Goal: Task Accomplishment & Management: Manage account settings

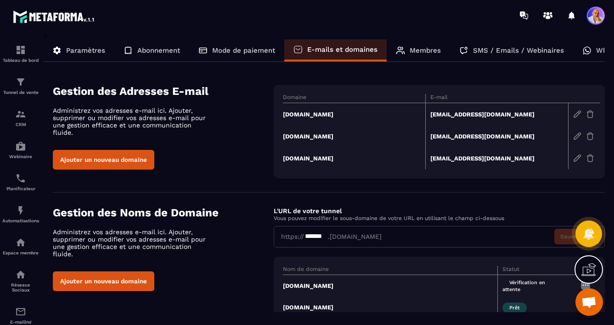
scroll to position [4749, 0]
click at [119, 151] on button "Ajouter un nouveau domaine" at bounding box center [103, 160] width 101 height 20
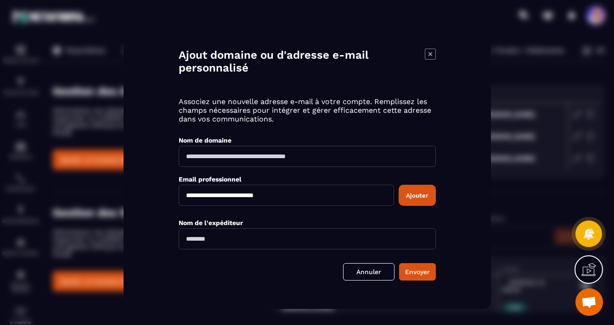
click at [204, 157] on input "Modal window" at bounding box center [307, 156] width 257 height 21
type input "**********"
click at [214, 195] on input "**********" at bounding box center [286, 195] width 215 height 21
click at [248, 195] on input "**********" at bounding box center [286, 195] width 215 height 21
type input "**********"
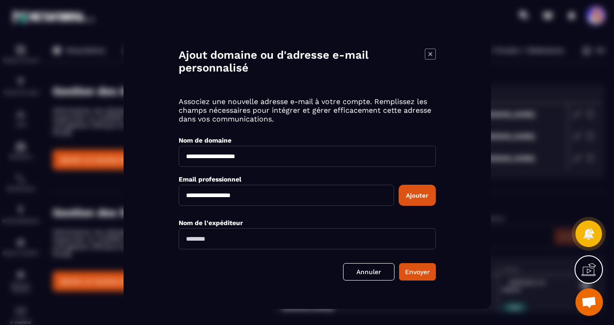
click at [239, 240] on input "Modal window" at bounding box center [307, 238] width 257 height 21
type input "**********"
click at [413, 274] on button "Envoyer" at bounding box center [417, 271] width 37 height 17
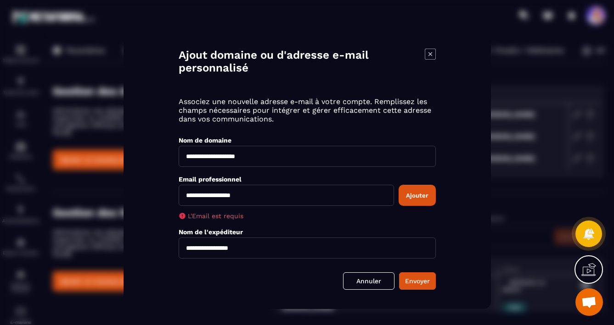
drag, startPoint x: 259, startPoint y: 157, endPoint x: 175, endPoint y: 156, distance: 83.6
click at [176, 156] on div "**********" at bounding box center [306, 162] width 367 height 293
type input "**********"
click at [254, 196] on input "**********" at bounding box center [286, 195] width 215 height 21
type input "**********"
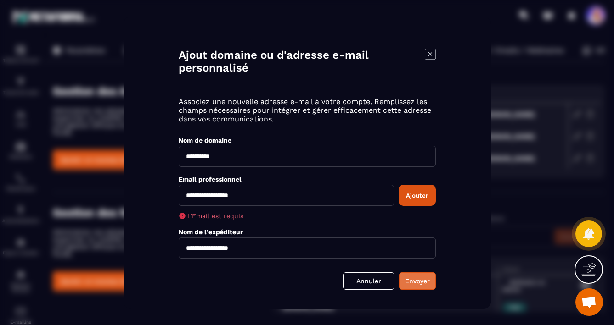
click at [418, 282] on button "Envoyer" at bounding box center [417, 280] width 37 height 17
click at [413, 281] on button "Envoyer" at bounding box center [417, 280] width 37 height 17
click at [410, 195] on button "Ajouter" at bounding box center [416, 195] width 37 height 21
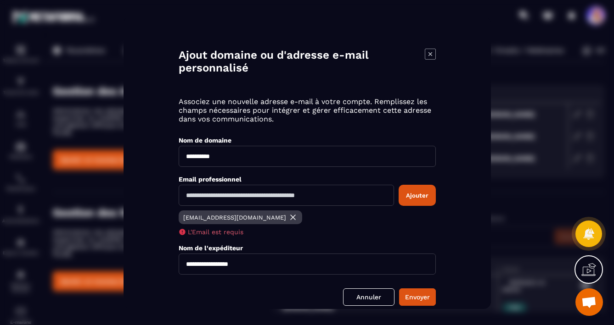
click at [214, 220] on p "[EMAIL_ADDRESS][DOMAIN_NAME]" at bounding box center [234, 217] width 103 height 7
click at [288, 218] on img "Modal window" at bounding box center [292, 217] width 9 height 9
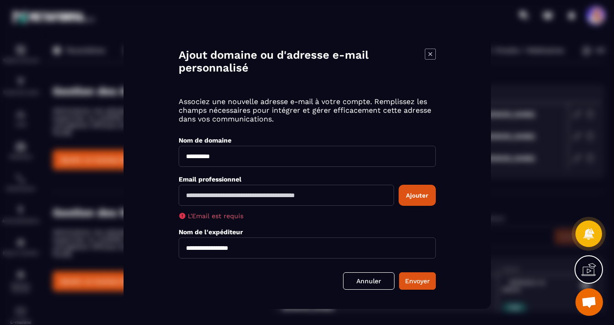
click at [221, 197] on input "Modal window" at bounding box center [286, 195] width 215 height 21
type input "**********"
click at [413, 280] on button "Envoyer" at bounding box center [417, 280] width 37 height 17
click at [404, 191] on button "Ajouter" at bounding box center [416, 195] width 37 height 21
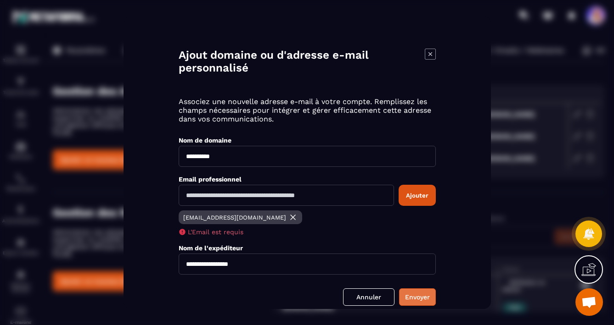
click at [416, 302] on button "Envoyer" at bounding box center [417, 296] width 37 height 17
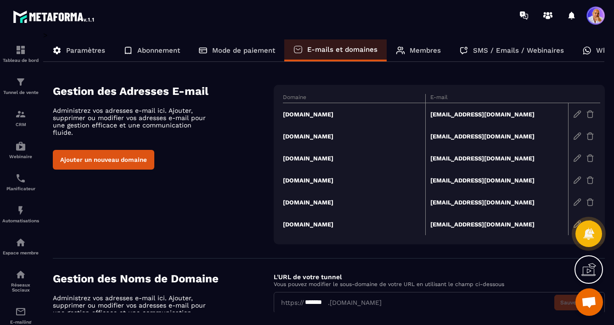
click at [591, 116] on img at bounding box center [590, 114] width 8 height 8
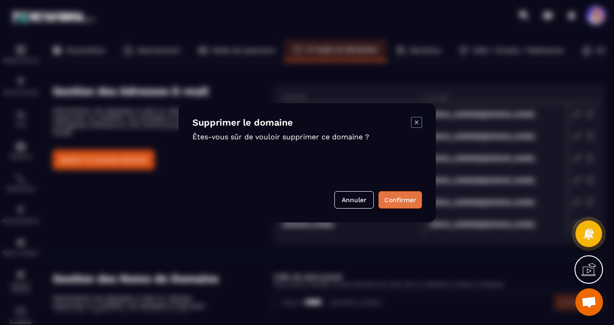
click at [394, 197] on button "Confirmer" at bounding box center [400, 199] width 44 height 17
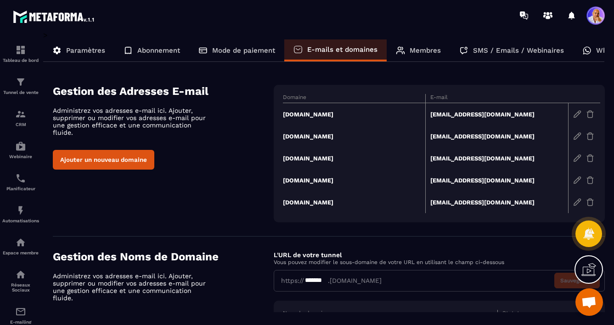
click at [589, 116] on img at bounding box center [590, 114] width 8 height 8
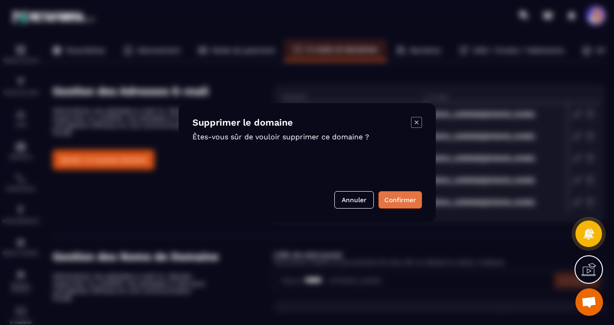
click at [392, 202] on button "Confirmer" at bounding box center [400, 199] width 44 height 17
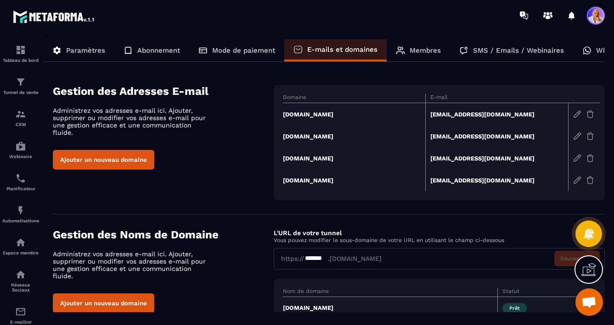
click at [589, 116] on img at bounding box center [590, 114] width 8 height 8
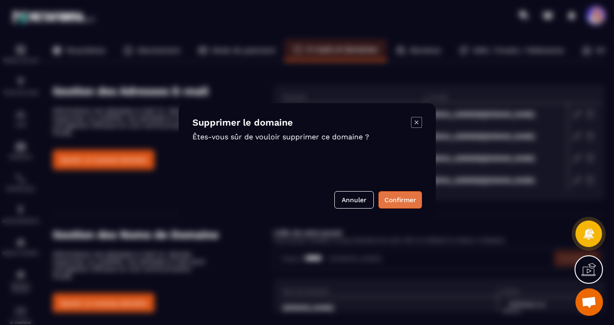
click at [390, 204] on button "Confirmer" at bounding box center [400, 199] width 44 height 17
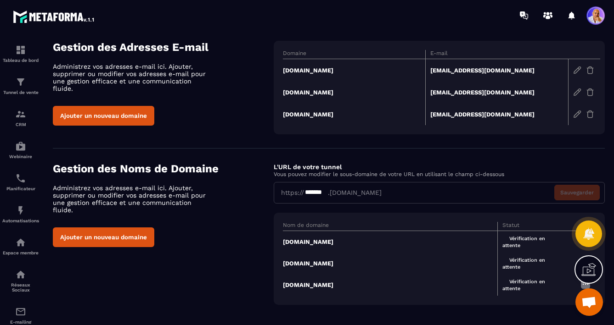
scroll to position [50, 0]
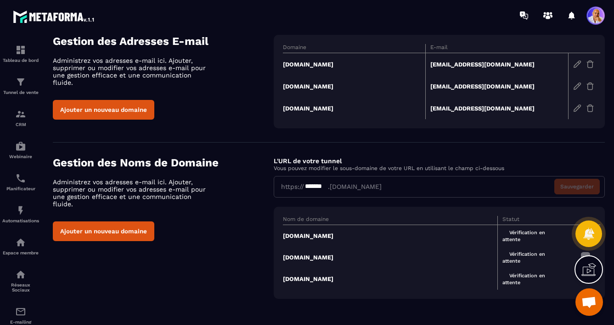
click at [298, 235] on td "[DOMAIN_NAME]" at bounding box center [390, 236] width 215 height 22
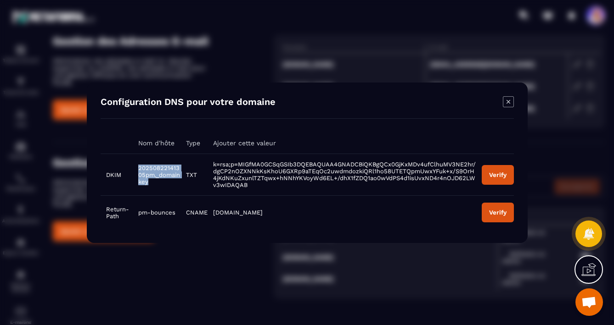
drag, startPoint x: 155, startPoint y: 183, endPoint x: 138, endPoint y: 167, distance: 23.4
click at [138, 167] on td "20250822141305pm._domainkey" at bounding box center [156, 175] width 47 height 42
copy span "20250822141305pm._domainkey"
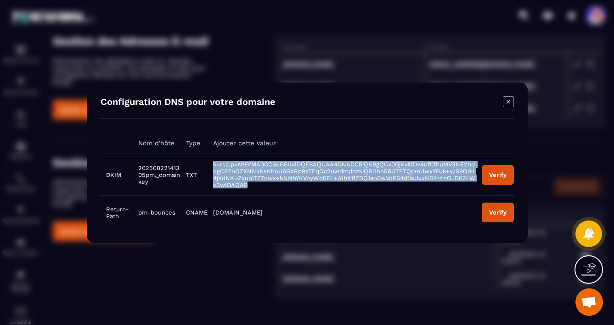
drag, startPoint x: 247, startPoint y: 184, endPoint x: 212, endPoint y: 162, distance: 41.4
click at [212, 162] on td "k=rsa;p=MIGfMA0GCSqGSIb3DQEBAQUAA4GNADCBiQKBgQCx0GjKxMDv4ufClhuMV3NE2hr/dgCP2nO…" at bounding box center [341, 175] width 269 height 42
copy span "k=rsa;p=MIGfMA0GCSqGSIb3DQEBAQUAA4GNADCBiQKBgQCx0GjKxMDv4ufClhuMV3NE2hr/dgCP2nO…"
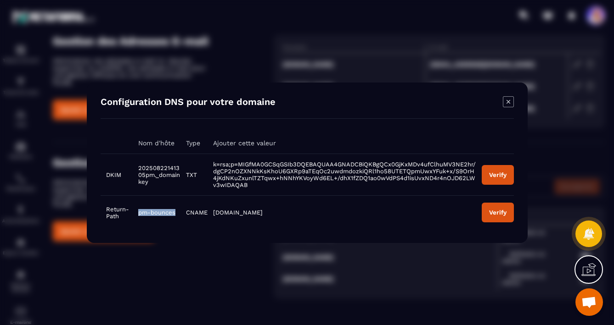
drag, startPoint x: 176, startPoint y: 213, endPoint x: 137, endPoint y: 213, distance: 38.6
click at [137, 213] on td "pm-bounces" at bounding box center [156, 213] width 47 height 34
copy span "pm-bounces"
drag, startPoint x: 257, startPoint y: 212, endPoint x: 211, endPoint y: 213, distance: 46.4
click at [211, 213] on td "[DOMAIN_NAME]" at bounding box center [341, 213] width 269 height 34
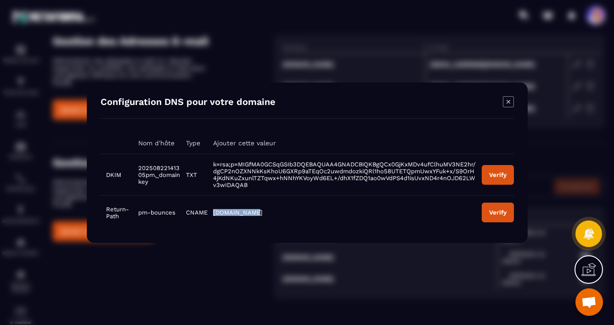
copy span "[DOMAIN_NAME]"
click at [508, 102] on icon "Modal window" at bounding box center [508, 101] width 11 height 11
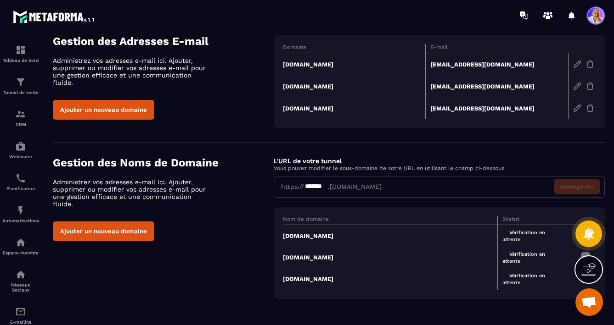
click at [317, 258] on td "[DOMAIN_NAME]" at bounding box center [390, 258] width 215 height 22
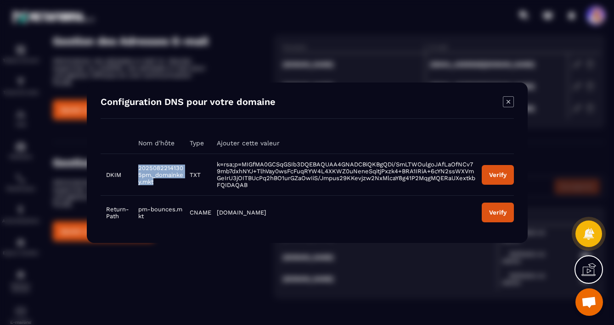
drag, startPoint x: 156, startPoint y: 181, endPoint x: 137, endPoint y: 169, distance: 22.0
click at [137, 169] on td "20250822141305pm._domainkey.mkt" at bounding box center [158, 175] width 51 height 42
copy span "20250822141305pm._domainkey.mkt"
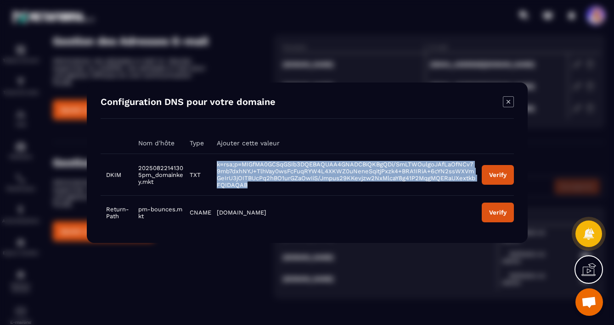
drag, startPoint x: 250, startPoint y: 185, endPoint x: 215, endPoint y: 164, distance: 40.8
click at [215, 164] on td "k=rsa;p=MIGfMA0GCSqGSIb3DQEBAQUAA4GNADCBiQKBgQDi/SmLTWOulgoJAfLaOfNCv79mb7dxhNY…" at bounding box center [343, 175] width 265 height 42
copy span "k=rsa;p=MIGfMA0GCSqGSIb3DQEBAQUAA4GNADCBiQKBgQDi/SmLTWOulgoJAfLaOfNCv79mb7dxhNY…"
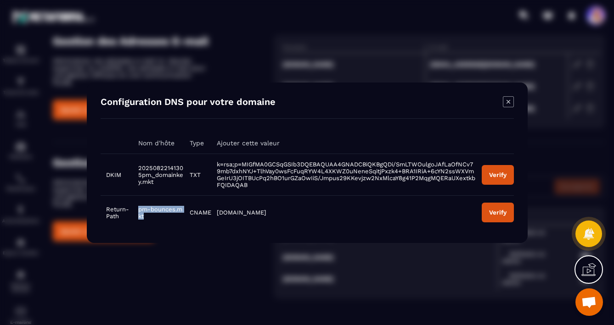
drag, startPoint x: 148, startPoint y: 215, endPoint x: 135, endPoint y: 211, distance: 13.6
click at [135, 211] on td "pm-bounces.mkt" at bounding box center [158, 213] width 51 height 34
copy span "pm-bounces.mkt"
drag, startPoint x: 266, startPoint y: 214, endPoint x: 217, endPoint y: 212, distance: 48.7
click at [217, 212] on td "[DOMAIN_NAME]" at bounding box center [343, 213] width 265 height 34
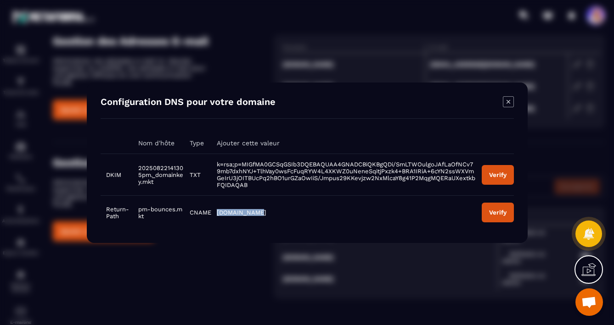
copy span "[DOMAIN_NAME]"
click at [507, 103] on icon "Modal window" at bounding box center [508, 101] width 11 height 11
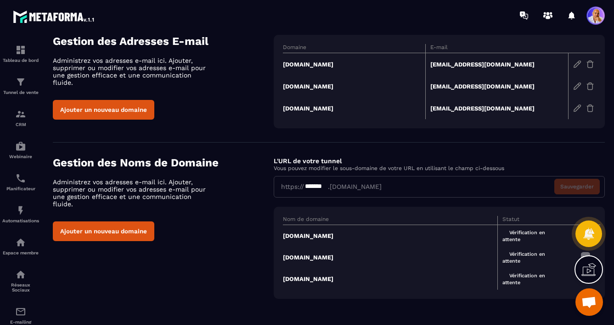
click at [303, 279] on td "[DOMAIN_NAME]" at bounding box center [390, 280] width 215 height 22
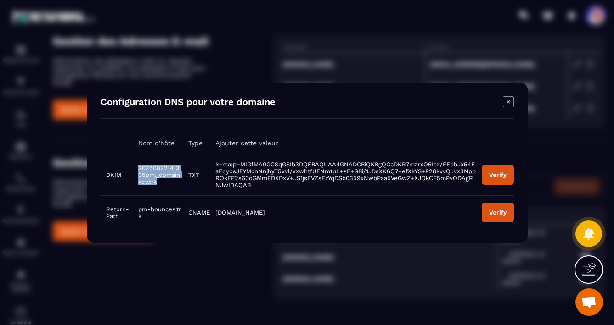
drag, startPoint x: 156, startPoint y: 184, endPoint x: 137, endPoint y: 169, distance: 24.2
click at [137, 169] on td "20250822141305pm._domainkey.trk" at bounding box center [158, 175] width 50 height 42
copy span "20250822141305pm._domainkey.trk"
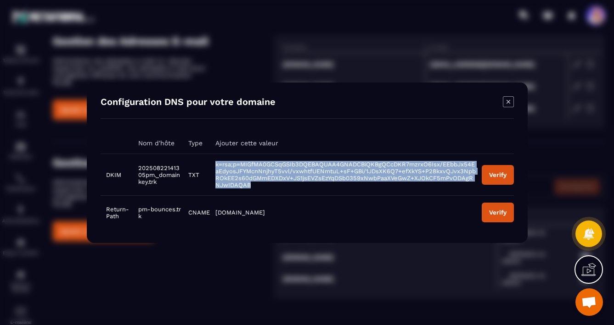
drag, startPoint x: 259, startPoint y: 184, endPoint x: 214, endPoint y: 164, distance: 49.1
click at [214, 164] on td "k=rsa;p=MIGfMA0GCSqGSIb3DQEBAQUAA4GNADCBiQKBgQCcDKR7mzrxO6Isx/EEbbJx54EaEdyosJF…" at bounding box center [343, 175] width 266 height 42
copy span "k=rsa;p=MIGfMA0GCSqGSIb3DQEBAQUAA4GNADCBiQKBgQCcDKR7mzrxO6Isx/EEbbJx54EaEdyosJF…"
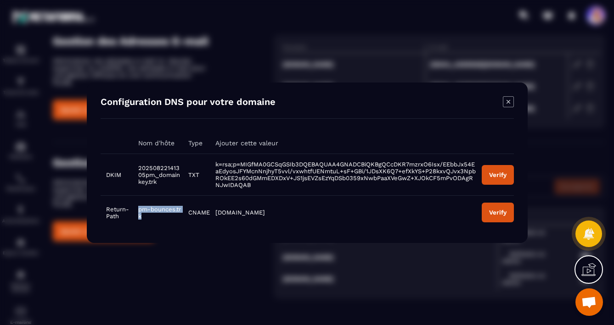
drag, startPoint x: 146, startPoint y: 217, endPoint x: 134, endPoint y: 211, distance: 14.0
click at [134, 211] on td "pm-bounces.trk" at bounding box center [158, 213] width 50 height 34
drag, startPoint x: 263, startPoint y: 213, endPoint x: 213, endPoint y: 212, distance: 49.6
click at [213, 212] on td "[DOMAIN_NAME]" at bounding box center [343, 213] width 266 height 34
click at [508, 104] on icon "Modal window" at bounding box center [508, 101] width 11 height 11
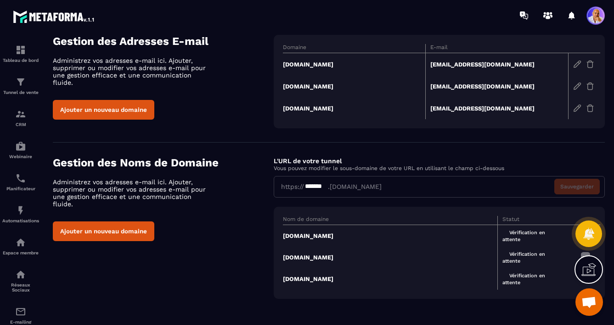
click at [299, 235] on td "[DOMAIN_NAME]" at bounding box center [390, 236] width 215 height 22
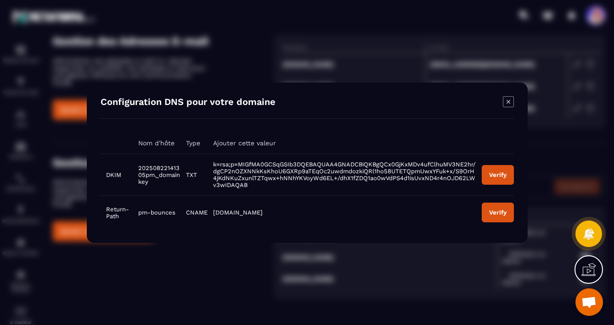
click at [494, 173] on div "Verify" at bounding box center [496, 174] width 17 height 7
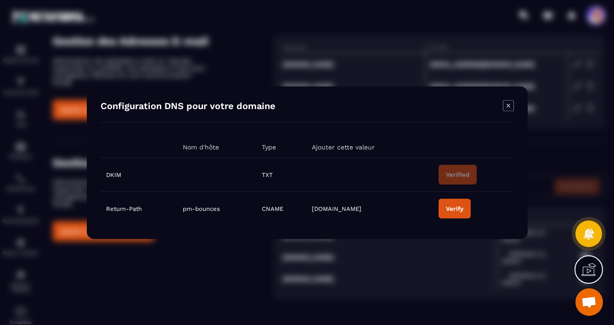
click at [450, 212] on div "Verify" at bounding box center [454, 208] width 17 height 7
click at [509, 105] on icon "Modal window" at bounding box center [508, 105] width 11 height 11
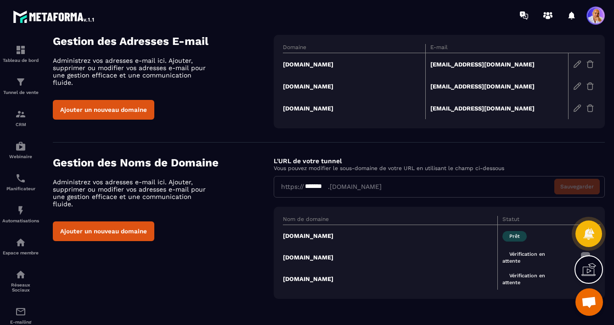
click at [300, 256] on td "[DOMAIN_NAME]" at bounding box center [390, 258] width 215 height 22
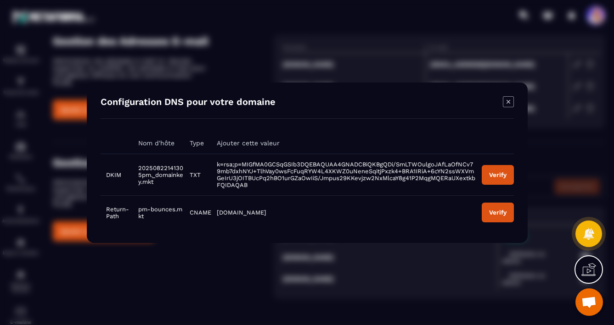
click at [495, 175] on div "Verify" at bounding box center [496, 174] width 17 height 7
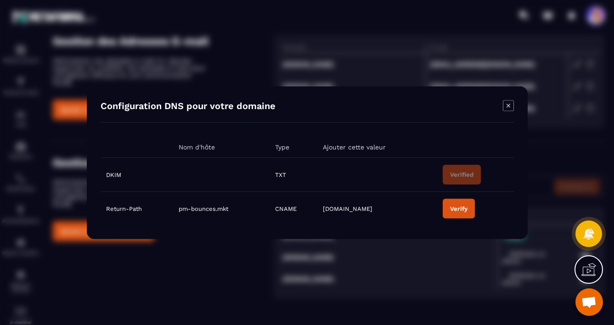
click at [453, 213] on button "Verify" at bounding box center [458, 209] width 32 height 20
click at [506, 106] on icon "Modal window" at bounding box center [508, 105] width 11 height 11
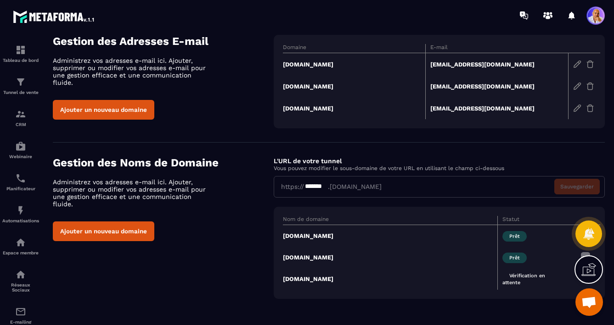
click at [308, 277] on td "[DOMAIN_NAME]" at bounding box center [390, 280] width 215 height 22
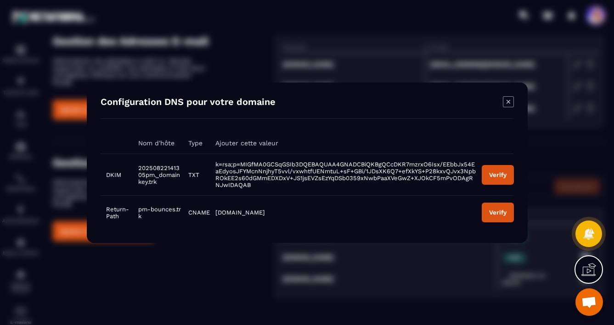
click at [493, 178] on div "Verify" at bounding box center [496, 174] width 17 height 7
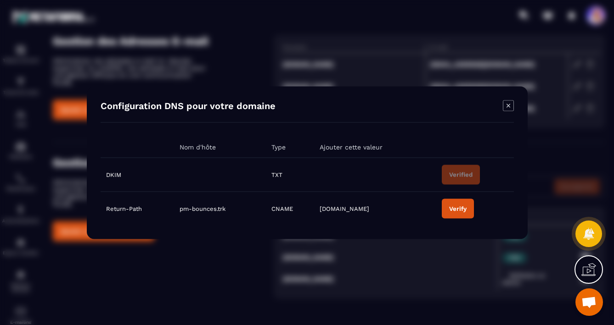
click at [458, 211] on div "Verify" at bounding box center [456, 208] width 17 height 7
click at [505, 106] on icon "Modal window" at bounding box center [508, 105] width 11 height 11
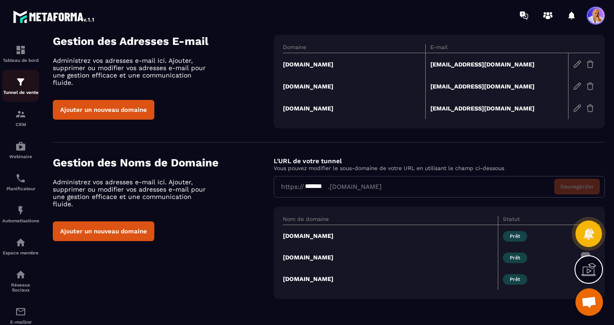
click at [20, 85] on img at bounding box center [20, 82] width 11 height 11
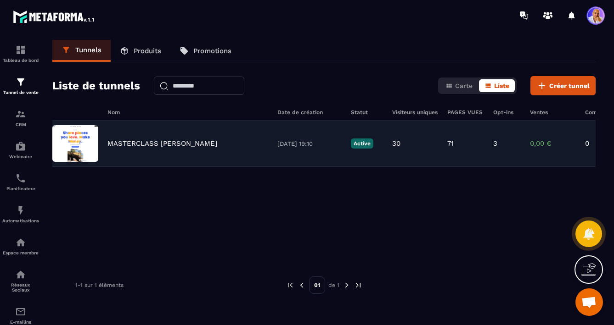
click at [129, 143] on p "MASTERCLASS [PERSON_NAME]" at bounding box center [162, 144] width 110 height 8
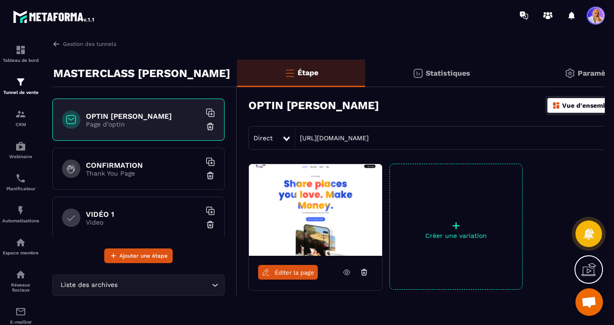
click at [285, 138] on icon at bounding box center [286, 139] width 6 height 5
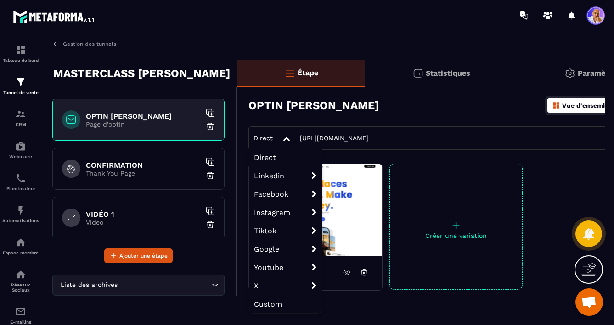
click at [582, 74] on p "Paramètre" at bounding box center [596, 73] width 38 height 9
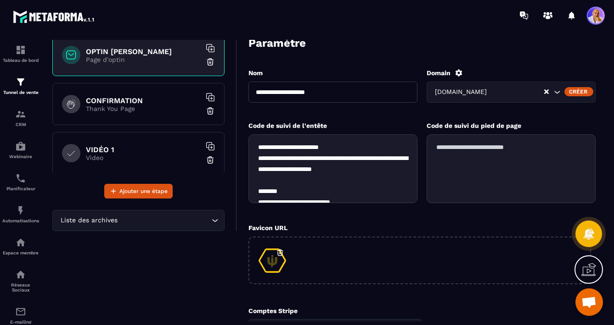
scroll to position [66, 0]
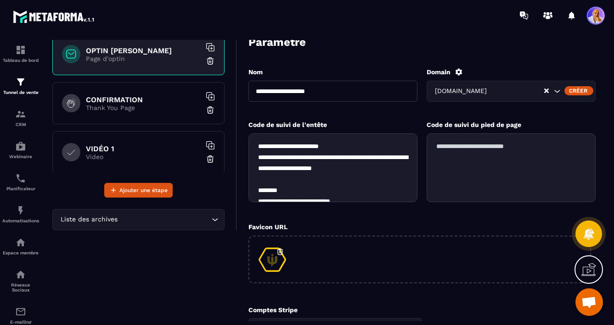
click at [557, 90] on icon "Search for option" at bounding box center [556, 91] width 9 height 9
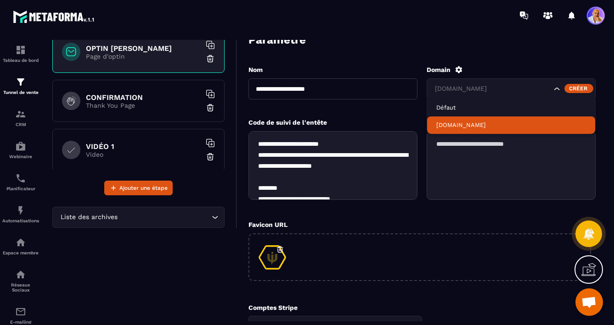
scroll to position [62, 0]
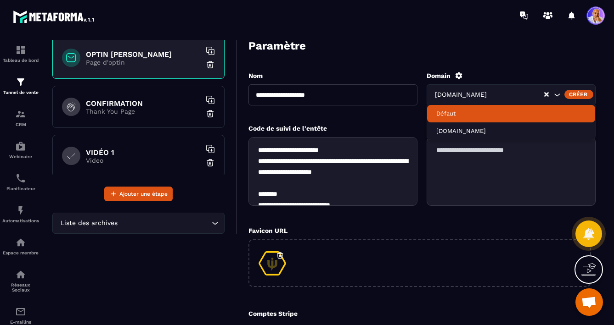
click at [569, 93] on div "Créer" at bounding box center [578, 94] width 29 height 9
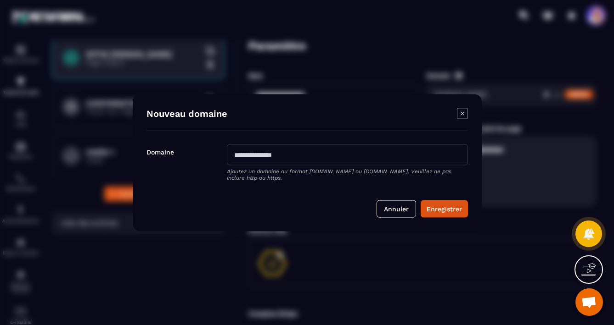
click at [256, 154] on input "Modal window" at bounding box center [347, 154] width 241 height 21
type input "*"
type input "**********"
click at [447, 205] on button "Enregistrer" at bounding box center [443, 208] width 47 height 17
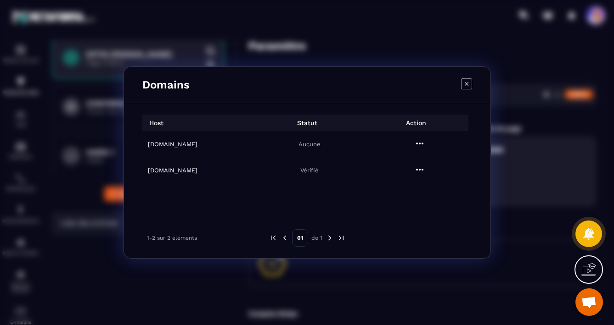
click at [466, 85] on icon "Modal window" at bounding box center [466, 83] width 11 height 11
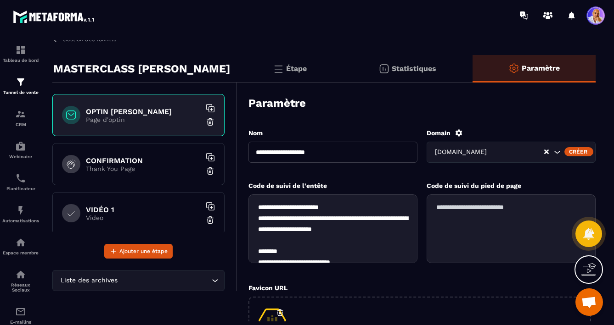
scroll to position [0, 0]
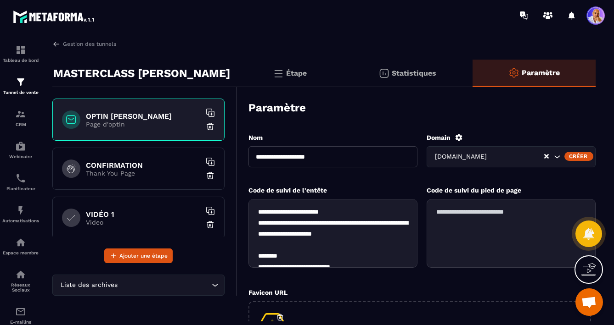
click at [593, 18] on span at bounding box center [595, 15] width 18 height 18
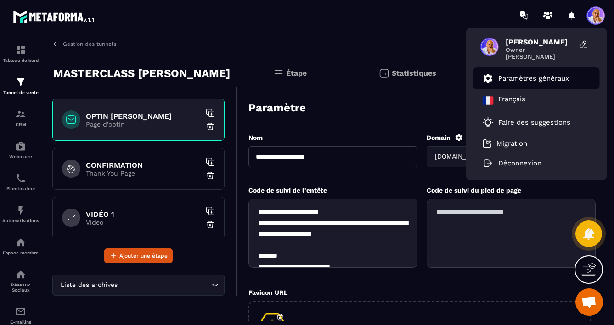
click at [520, 78] on p "Paramètres généraux" at bounding box center [533, 78] width 71 height 8
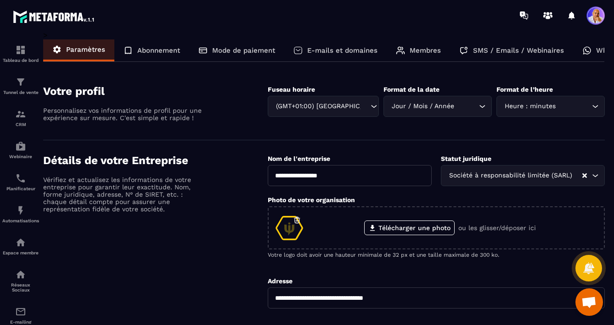
click at [324, 52] on p "E-mails et domaines" at bounding box center [342, 50] width 70 height 8
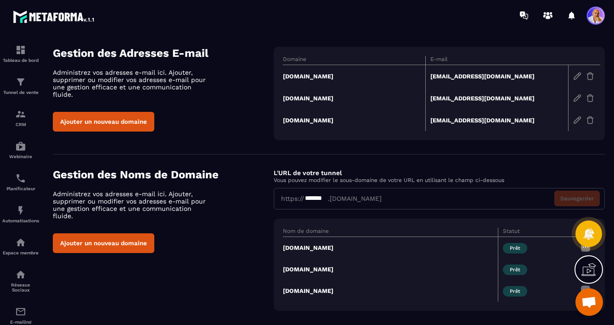
scroll to position [50, 0]
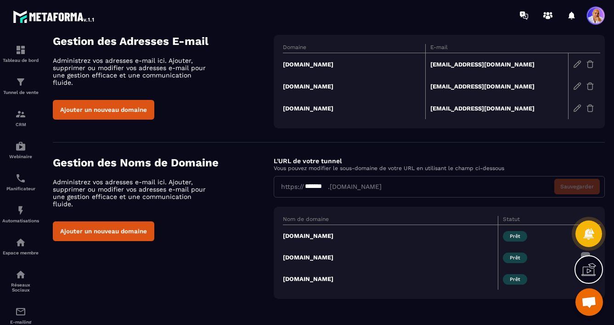
click at [327, 190] on div "*******" at bounding box center [316, 187] width 24 height 10
click at [22, 82] on img at bounding box center [20, 82] width 11 height 11
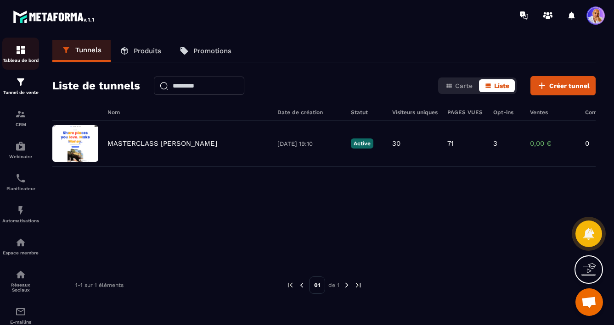
click at [18, 50] on img at bounding box center [20, 50] width 11 height 11
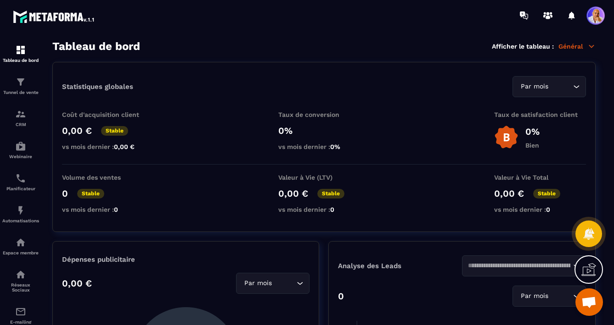
click at [571, 45] on p "Général" at bounding box center [576, 46] width 37 height 8
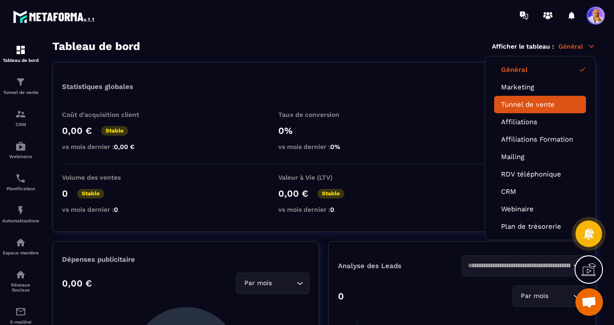
click at [520, 107] on link "Tunnel de vente" at bounding box center [540, 105] width 78 height 8
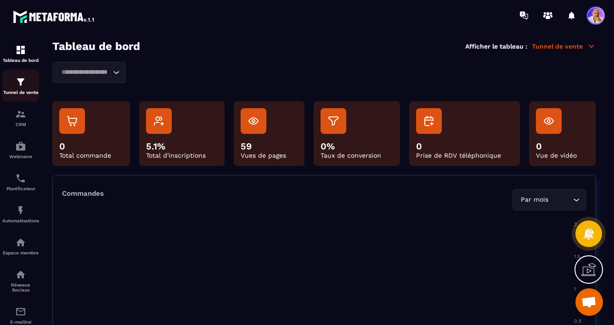
click at [19, 84] on img at bounding box center [20, 82] width 11 height 11
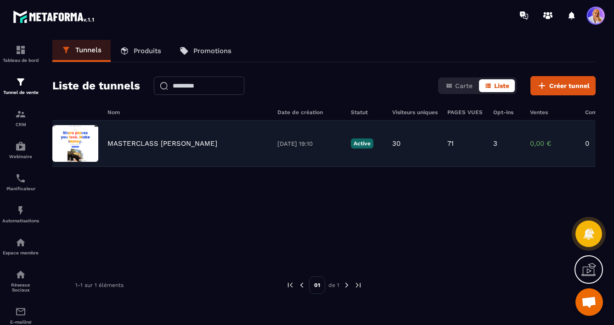
click at [175, 143] on p "MASTERCLASS [PERSON_NAME]" at bounding box center [162, 144] width 110 height 8
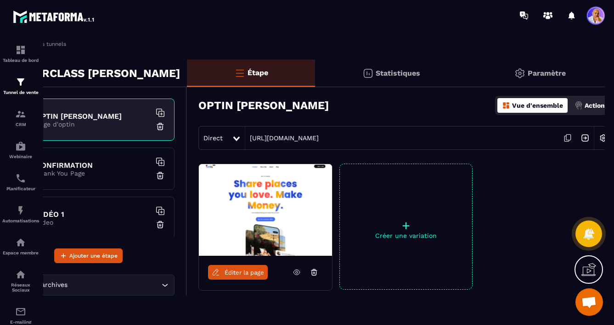
scroll to position [0, 58]
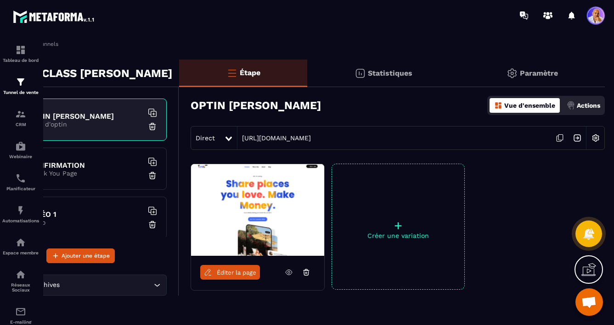
click at [527, 75] on p "Paramètre" at bounding box center [539, 73] width 38 height 9
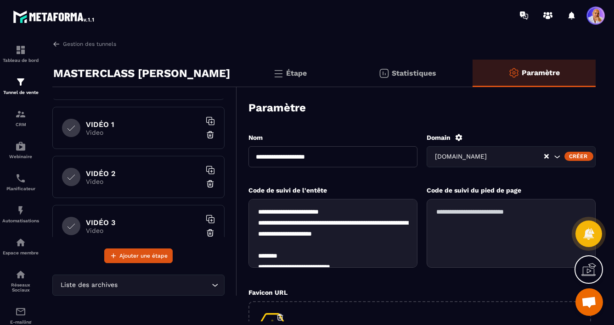
scroll to position [0, 0]
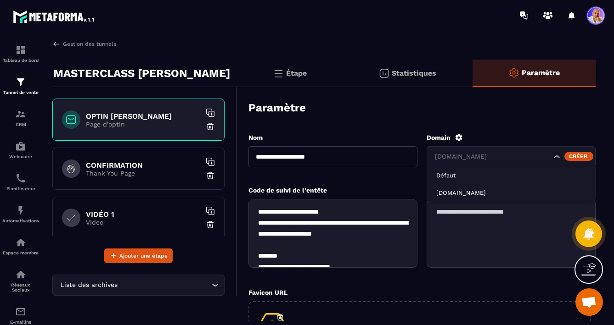
click at [558, 156] on icon "Search for option" at bounding box center [556, 156] width 9 height 9
click at [541, 138] on div "Domain" at bounding box center [510, 138] width 169 height 8
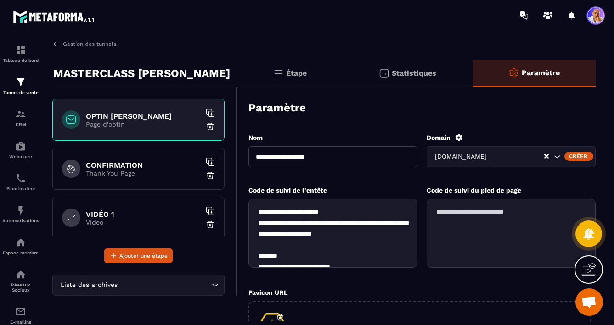
click at [596, 13] on span at bounding box center [595, 15] width 18 height 18
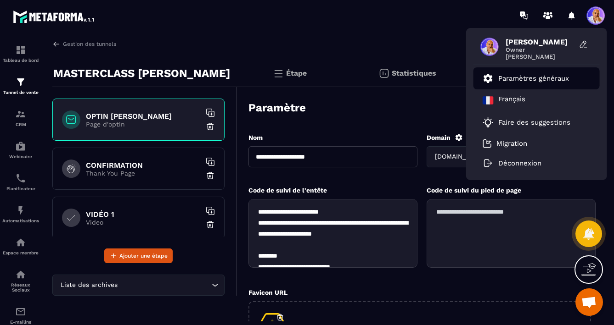
click at [524, 80] on p "Paramètres généraux" at bounding box center [533, 78] width 71 height 8
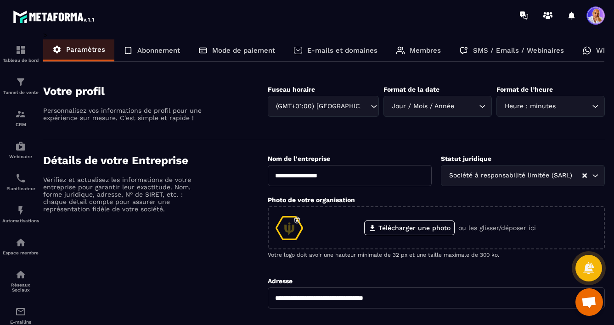
click at [329, 51] on p "E-mails et domaines" at bounding box center [342, 50] width 70 height 8
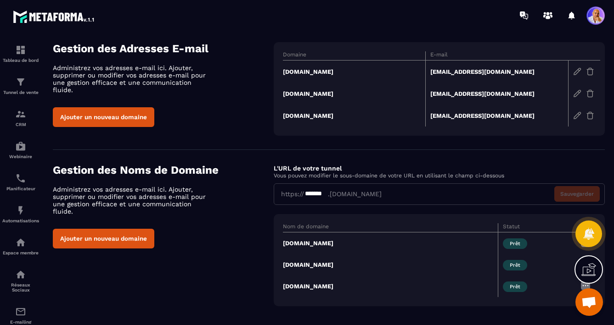
scroll to position [50, 0]
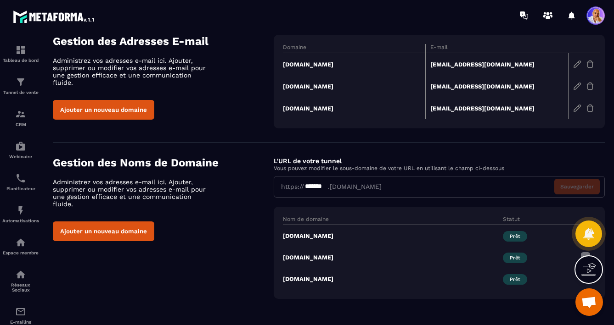
click at [296, 63] on td "[DOMAIN_NAME]" at bounding box center [354, 64] width 143 height 22
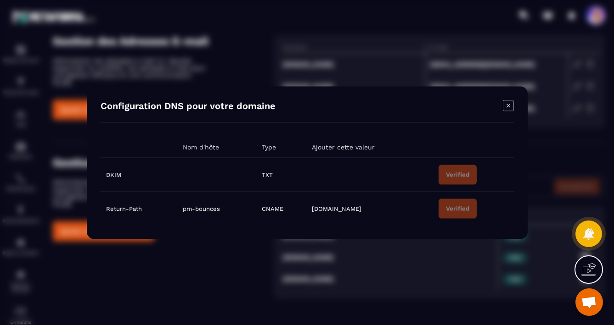
click at [508, 106] on icon "Modal window" at bounding box center [508, 106] width 4 height 4
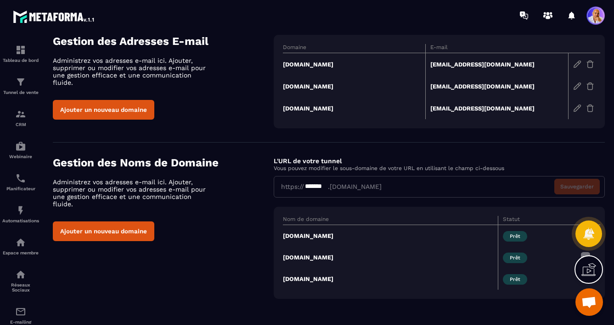
click at [315, 85] on td "[DOMAIN_NAME]" at bounding box center [354, 86] width 143 height 22
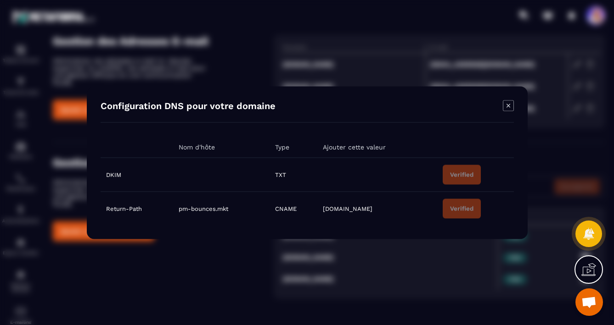
click at [508, 104] on icon "Modal window" at bounding box center [508, 106] width 4 height 4
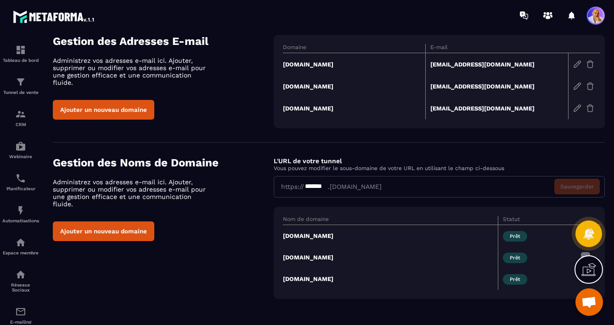
click at [306, 105] on td "[DOMAIN_NAME]" at bounding box center [354, 108] width 143 height 22
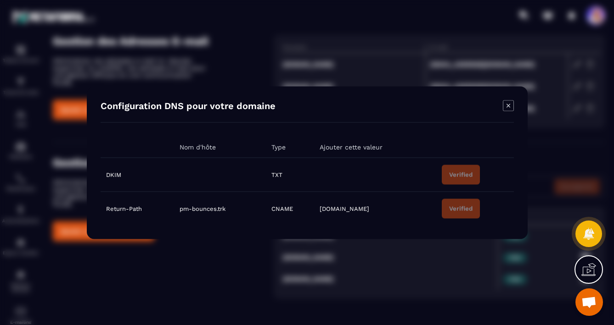
click at [511, 104] on icon "Modal window" at bounding box center [508, 105] width 11 height 11
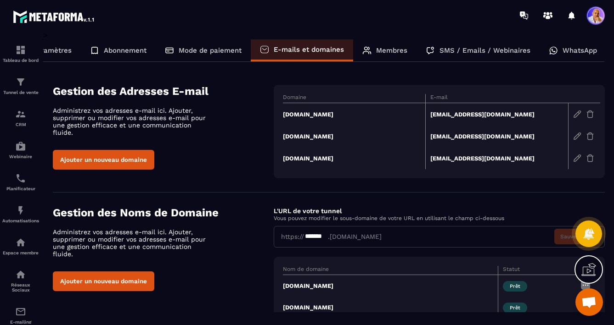
scroll to position [0, 0]
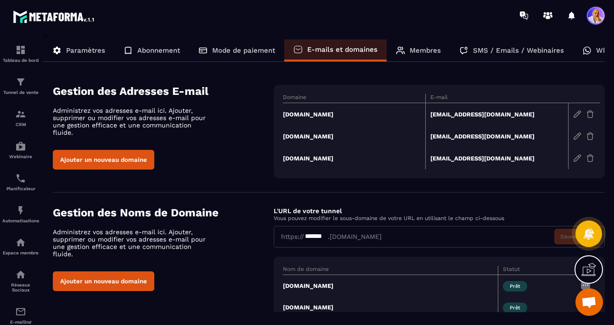
click at [76, 51] on p "Paramètres" at bounding box center [85, 50] width 39 height 8
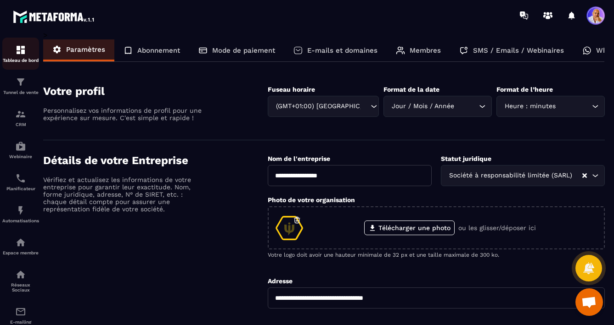
click at [20, 52] on img at bounding box center [20, 50] width 11 height 11
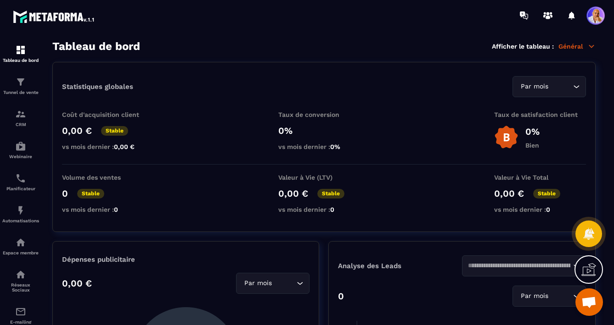
click at [568, 46] on p "Général" at bounding box center [576, 46] width 37 height 8
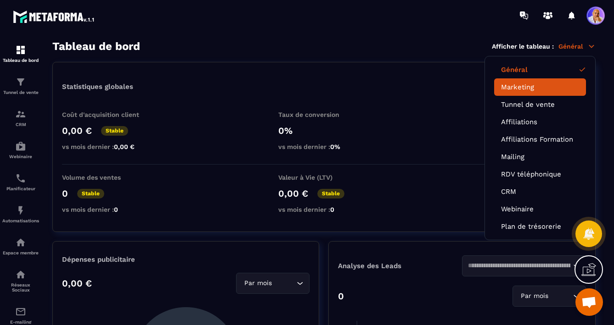
click at [520, 90] on link "Marketing" at bounding box center [540, 87] width 78 height 8
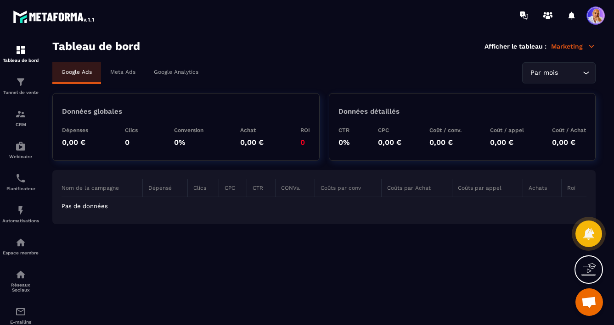
click at [589, 47] on icon at bounding box center [591, 46] width 8 height 8
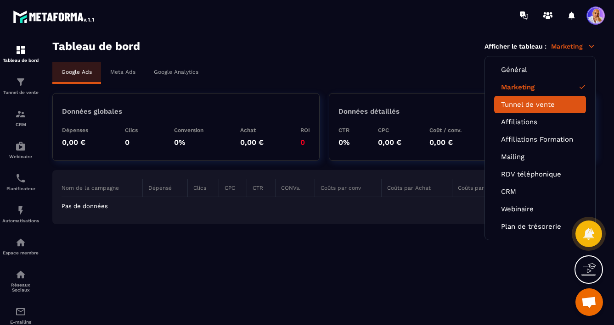
click at [524, 103] on link "Tunnel de vente" at bounding box center [540, 105] width 78 height 8
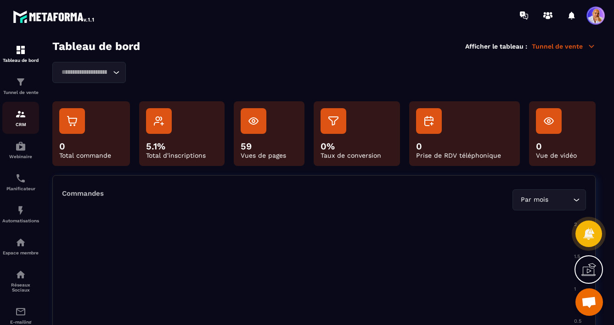
click at [17, 116] on img at bounding box center [20, 114] width 11 height 11
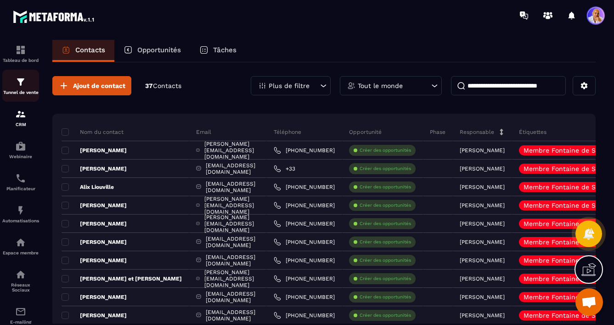
click at [20, 87] on img at bounding box center [20, 82] width 11 height 11
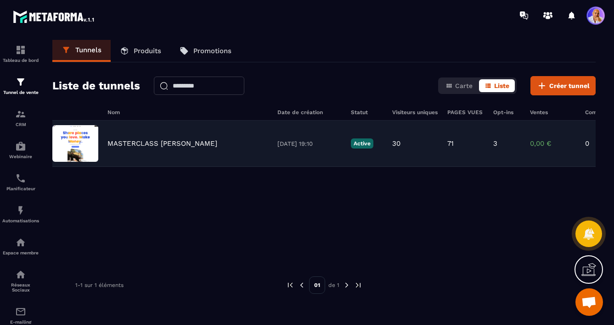
click at [166, 146] on p "MASTERCLASS [PERSON_NAME]" at bounding box center [162, 144] width 110 height 8
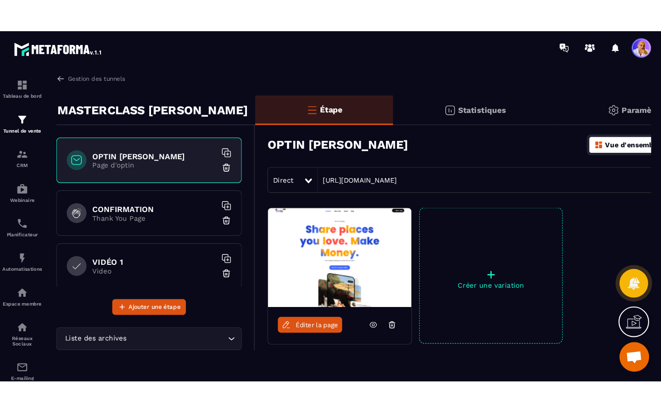
scroll to position [0, 58]
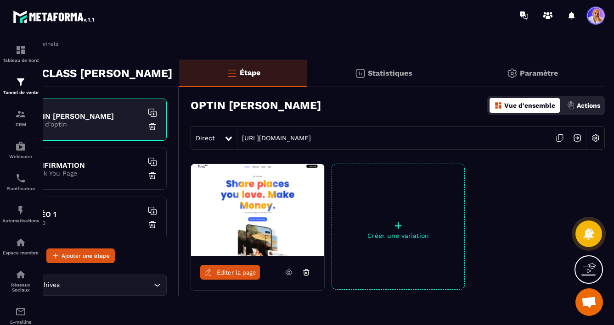
click at [587, 267] on icon at bounding box center [588, 271] width 14 height 9
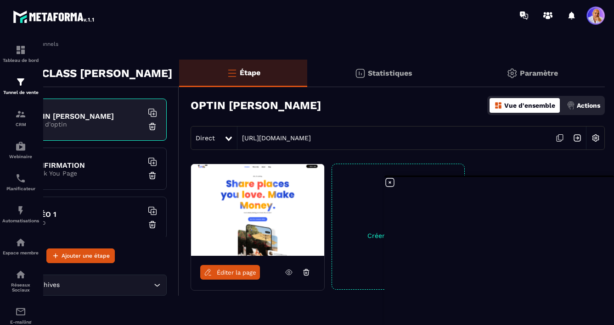
click at [596, 138] on img at bounding box center [595, 137] width 17 height 17
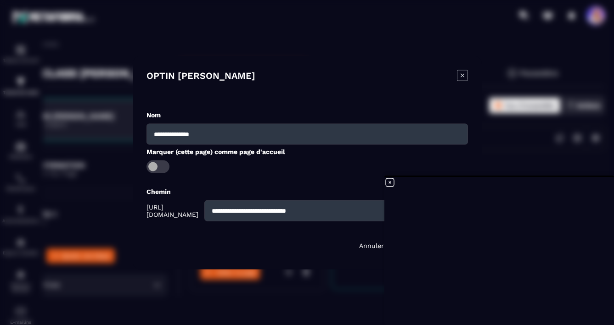
click at [458, 77] on icon "Modal window" at bounding box center [462, 75] width 11 height 11
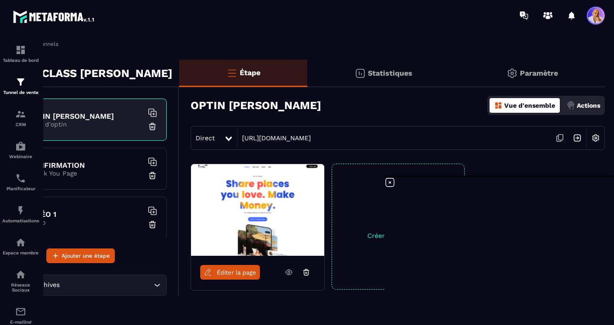
click at [526, 73] on p "Paramètre" at bounding box center [539, 73] width 38 height 9
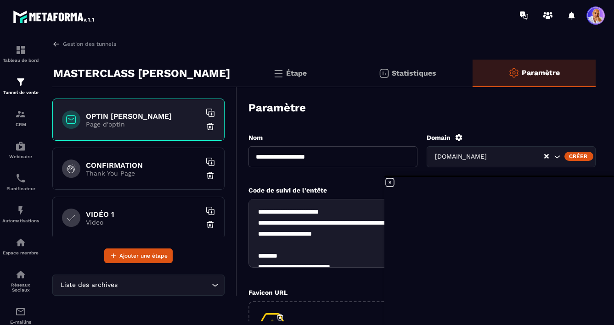
scroll to position [0, 0]
click at [526, 73] on p "Paramètre" at bounding box center [540, 72] width 38 height 9
click at [556, 157] on icon "Search for option" at bounding box center [556, 156] width 9 height 9
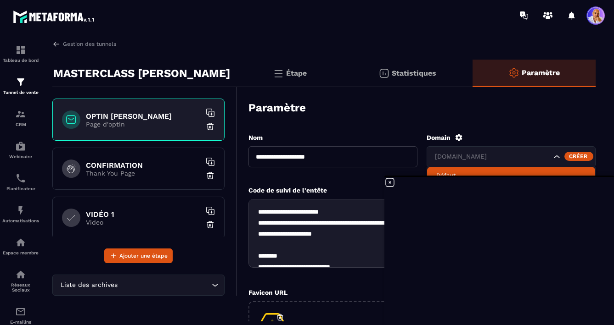
click at [389, 182] on icon at bounding box center [390, 183] width 8 height 8
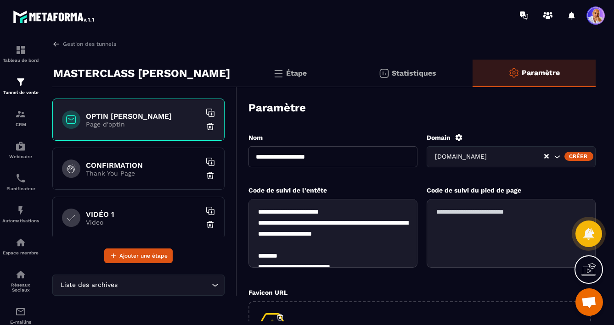
click at [555, 157] on icon "Search for option" at bounding box center [557, 157] width 6 height 3
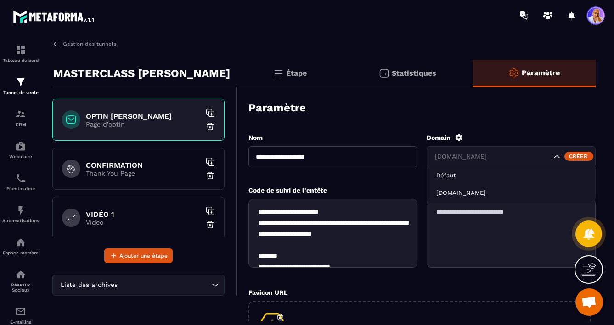
click at [571, 155] on div "Créer" at bounding box center [578, 156] width 29 height 9
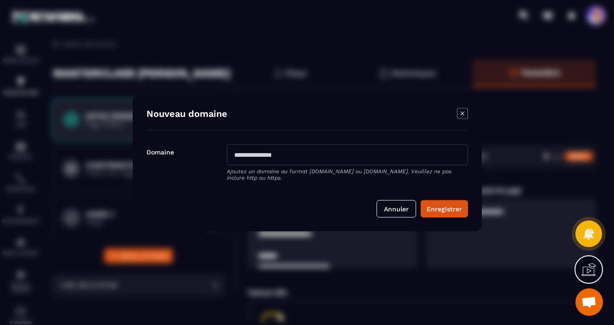
click at [274, 156] on input "Modal window" at bounding box center [347, 154] width 241 height 21
type input "**********"
click at [441, 204] on button "Enregistrer" at bounding box center [443, 208] width 47 height 17
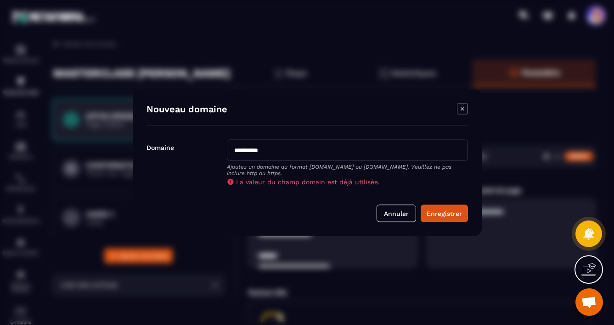
click at [461, 108] on icon "Modal window" at bounding box center [462, 109] width 4 height 4
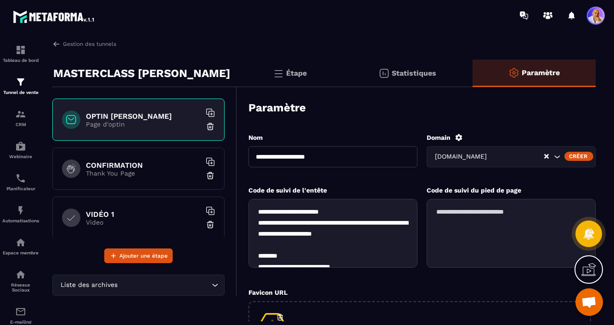
click at [460, 134] on icon at bounding box center [458, 138] width 8 height 8
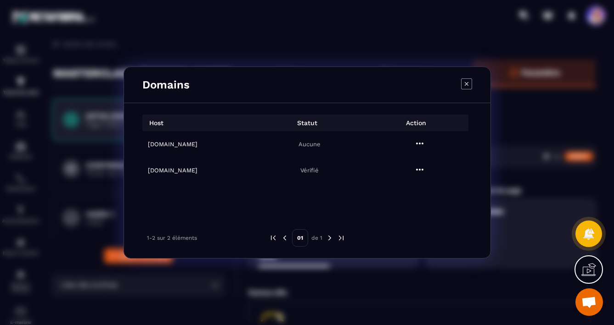
click at [162, 145] on h6 "[DOMAIN_NAME]" at bounding box center [200, 144] width 104 height 7
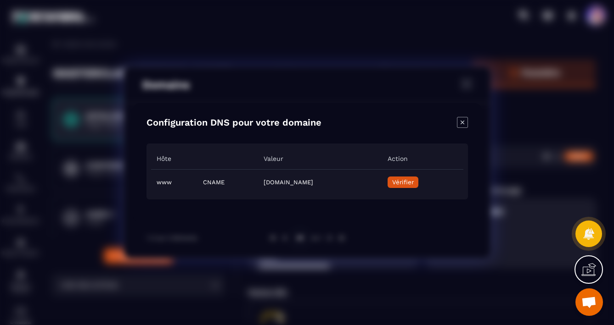
click at [413, 182] on span "Vérifier" at bounding box center [403, 182] width 22 height 7
drag, startPoint x: 387, startPoint y: 184, endPoint x: 215, endPoint y: 181, distance: 172.1
click at [258, 181] on td "[DOMAIN_NAME]" at bounding box center [319, 182] width 123 height 26
click at [459, 123] on icon "Close modal" at bounding box center [462, 122] width 11 height 11
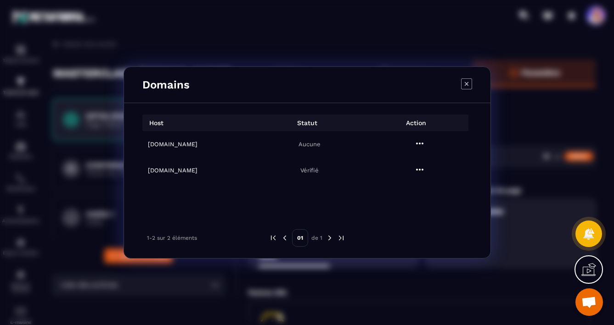
click at [164, 145] on h6 "[DOMAIN_NAME]" at bounding box center [200, 144] width 104 height 7
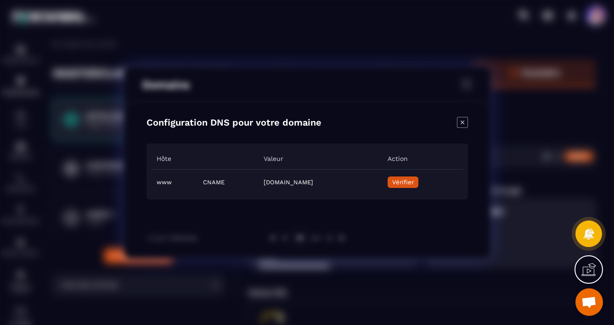
click at [413, 181] on span "Vérifier" at bounding box center [403, 182] width 22 height 7
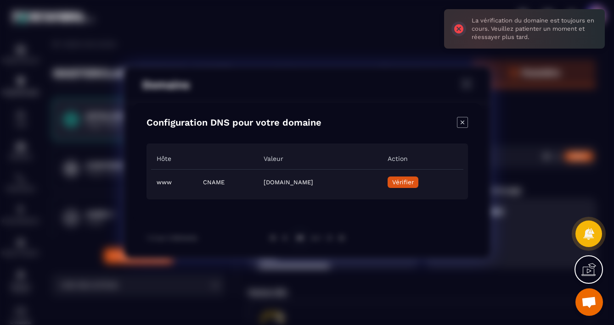
click at [461, 123] on icon "Close modal" at bounding box center [462, 122] width 11 height 11
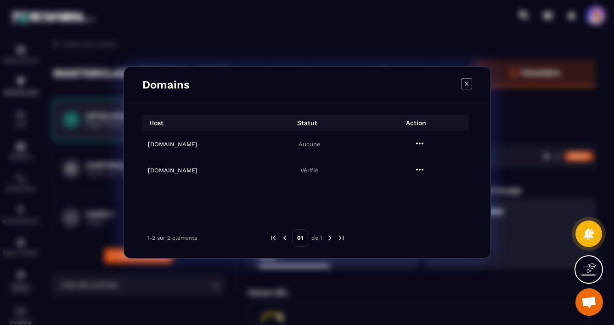
click at [165, 145] on h6 "[DOMAIN_NAME]" at bounding box center [200, 144] width 104 height 7
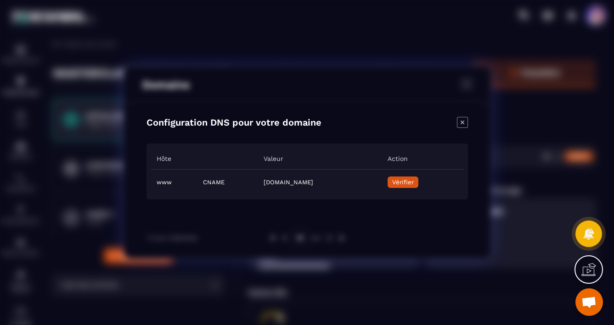
click at [462, 124] on icon "Close modal" at bounding box center [462, 122] width 11 height 11
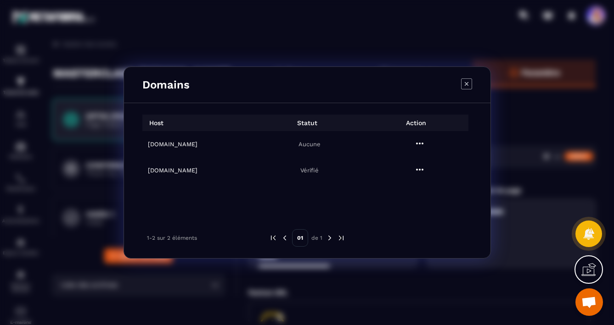
click at [156, 143] on h6 "[DOMAIN_NAME]" at bounding box center [200, 144] width 104 height 7
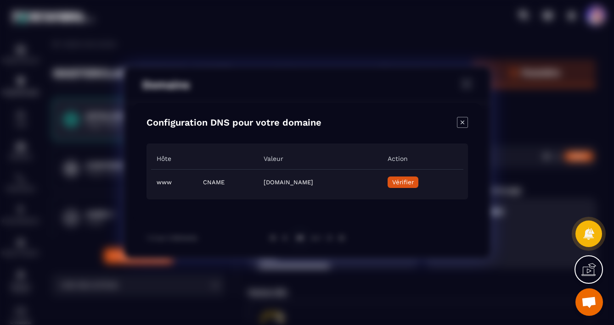
click at [413, 183] on span "Vérifier" at bounding box center [403, 182] width 22 height 7
click at [418, 186] on button "Vérifier" at bounding box center [402, 182] width 31 height 11
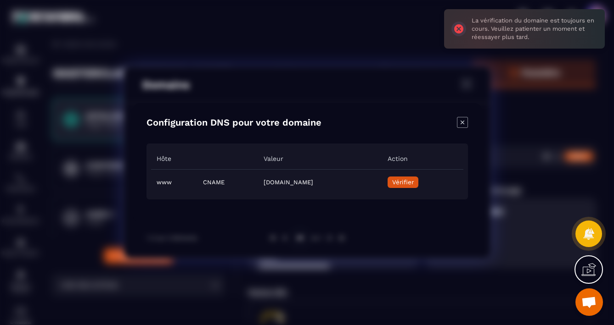
click at [461, 123] on icon "Close modal" at bounding box center [462, 122] width 4 height 4
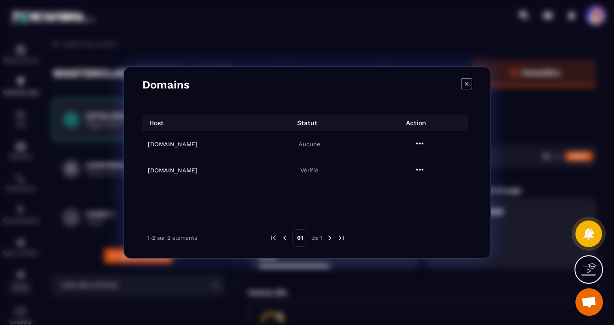
click at [163, 146] on h6 "[DOMAIN_NAME]" at bounding box center [200, 144] width 104 height 7
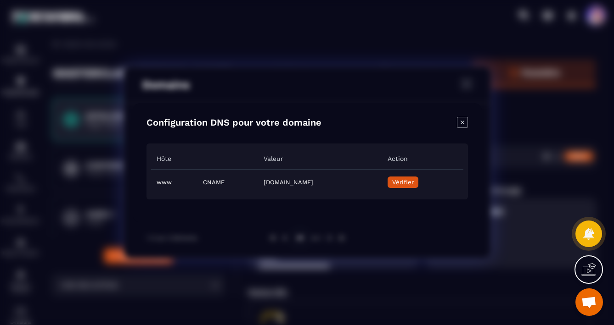
click at [467, 122] on icon "Close modal" at bounding box center [462, 122] width 11 height 11
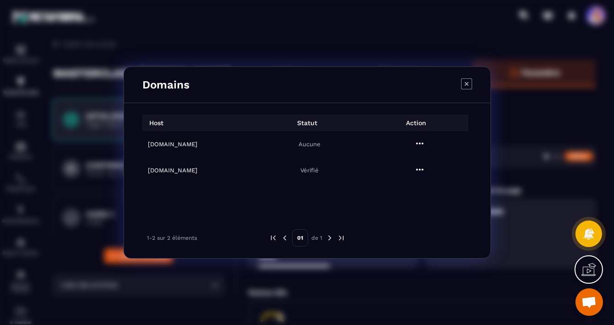
click at [466, 81] on icon "Modal window" at bounding box center [466, 83] width 11 height 11
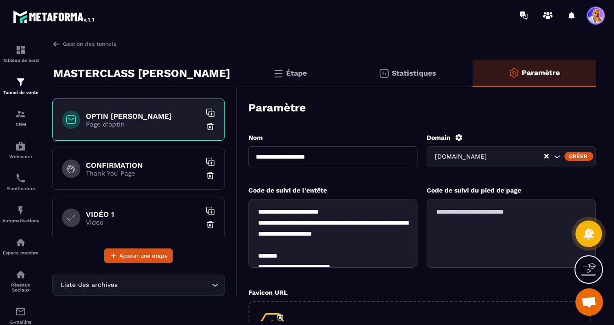
click at [557, 156] on icon "Search for option" at bounding box center [556, 156] width 9 height 9
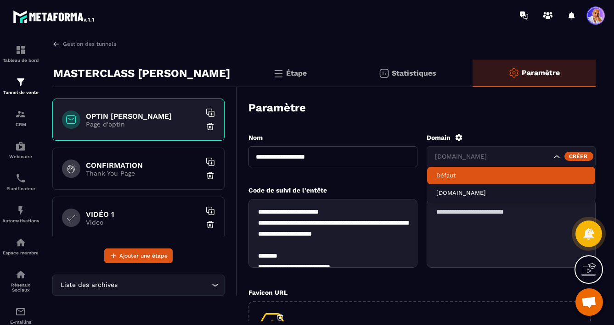
click at [537, 132] on div "**********" at bounding box center [421, 290] width 347 height 333
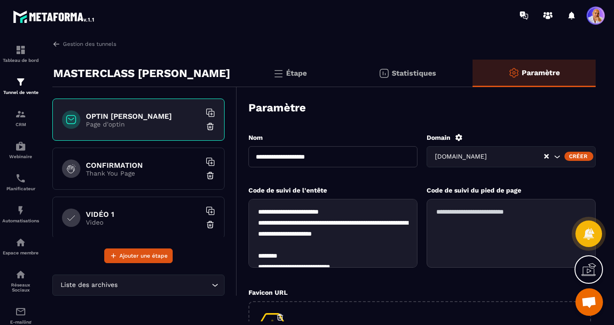
click at [455, 138] on icon at bounding box center [458, 137] width 7 height 7
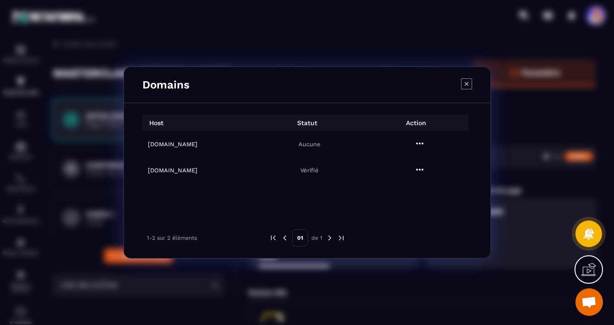
click at [420, 144] on icon "Modal window" at bounding box center [419, 144] width 7 height 2
click at [419, 168] on span "Settings" at bounding box center [421, 166] width 23 height 9
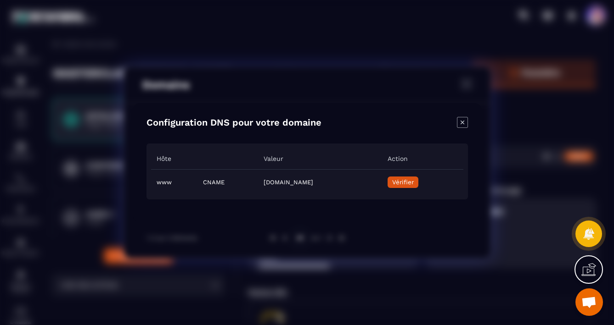
click at [463, 121] on icon "Close modal" at bounding box center [462, 122] width 11 height 11
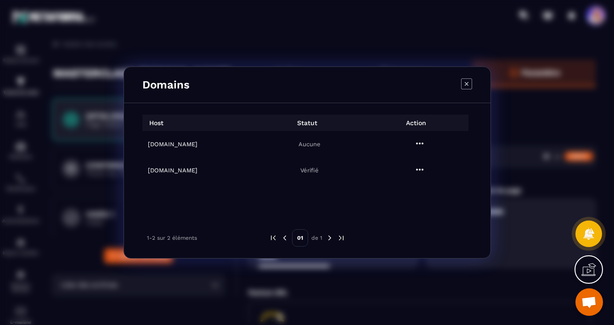
click at [164, 143] on h6 "[DOMAIN_NAME]" at bounding box center [200, 144] width 104 height 7
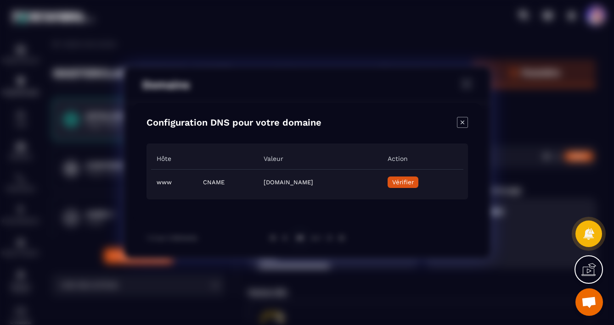
click at [304, 181] on td "[DOMAIN_NAME]" at bounding box center [319, 182] width 123 height 26
click at [300, 200] on div "Configuration DNS pour votre domaine Hôte Valeur Action www CNAME [DOMAIN_NAME]…" at bounding box center [307, 162] width 349 height 119
click at [461, 121] on icon "Close modal" at bounding box center [462, 122] width 11 height 11
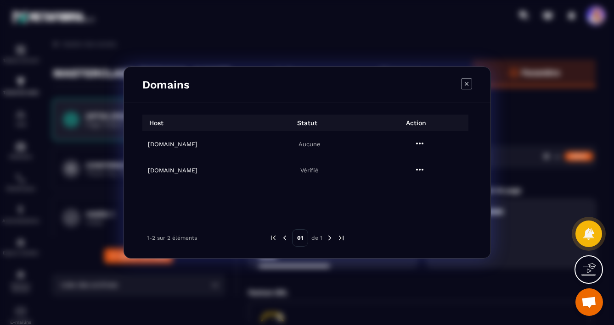
click at [466, 83] on icon "Modal window" at bounding box center [466, 84] width 4 height 4
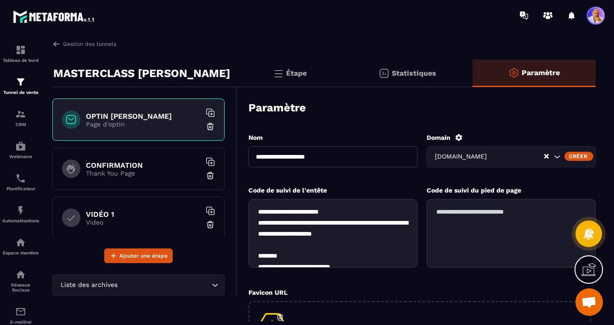
click at [459, 138] on icon at bounding box center [458, 138] width 8 height 8
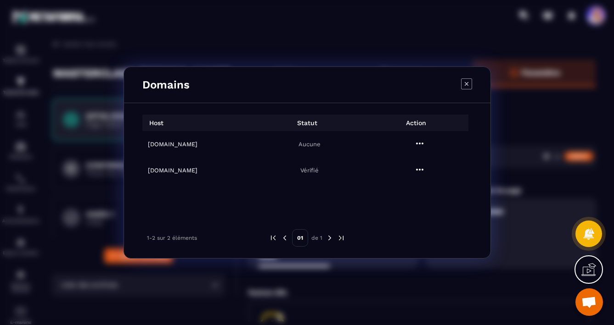
click at [530, 141] on div "Domains Host Statut Action [DOMAIN_NAME] Aucune [DOMAIN_NAME] Vérifié 1-2 sur 2…" at bounding box center [307, 162] width 614 height 325
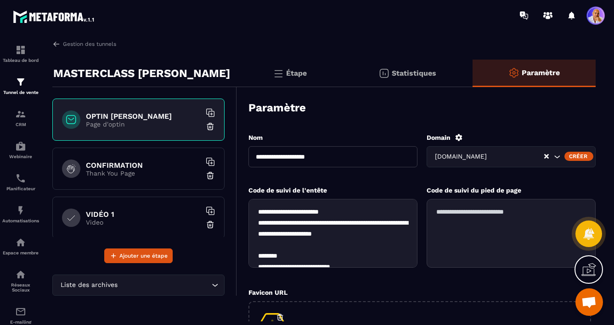
click at [556, 156] on icon "Search for option" at bounding box center [556, 156] width 9 height 9
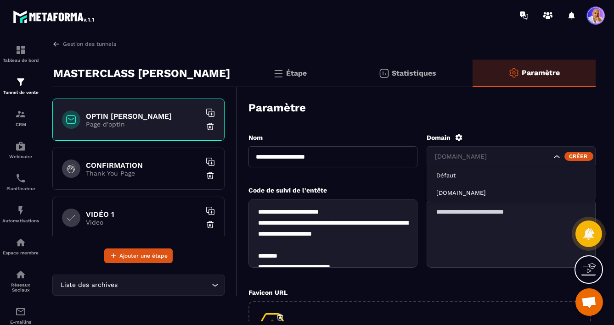
click at [597, 13] on span at bounding box center [595, 15] width 18 height 18
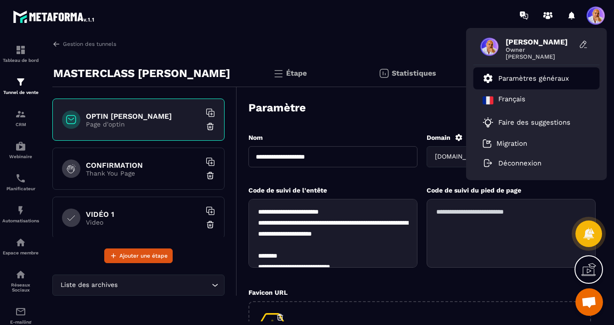
click at [516, 81] on p "Paramètres généraux" at bounding box center [533, 78] width 71 height 8
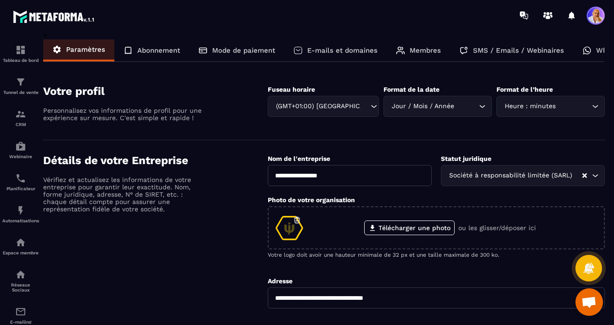
click at [330, 54] on p "E-mails et domaines" at bounding box center [342, 50] width 70 height 8
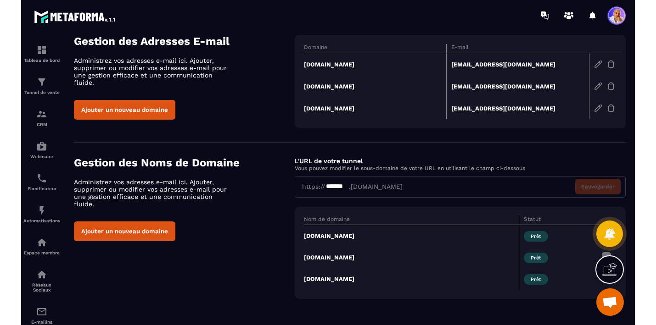
scroll to position [41, 0]
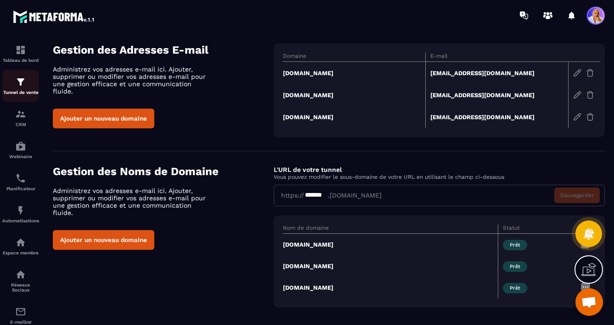
click at [23, 84] on img at bounding box center [20, 82] width 11 height 11
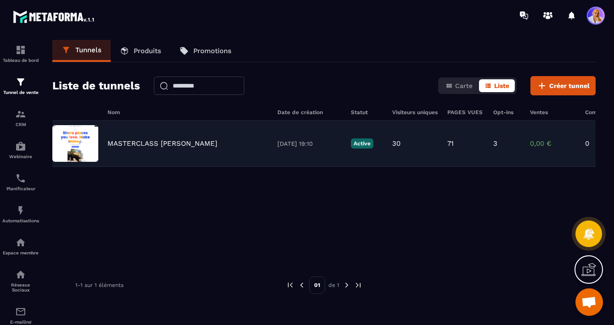
click at [146, 146] on p "MASTERCLASS [PERSON_NAME]" at bounding box center [162, 144] width 110 height 8
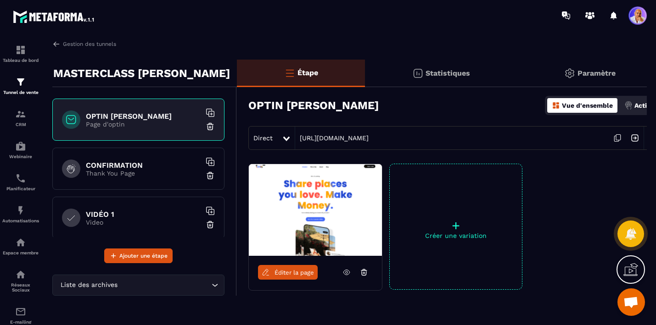
scroll to position [0, 16]
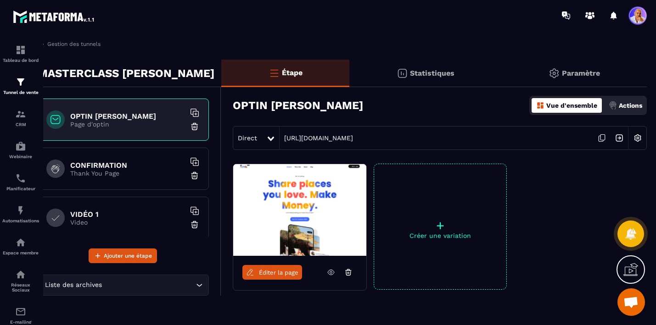
click at [578, 73] on p "Paramètre" at bounding box center [581, 73] width 38 height 9
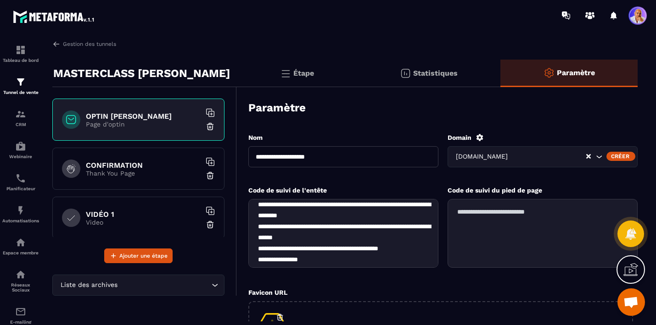
scroll to position [142, 0]
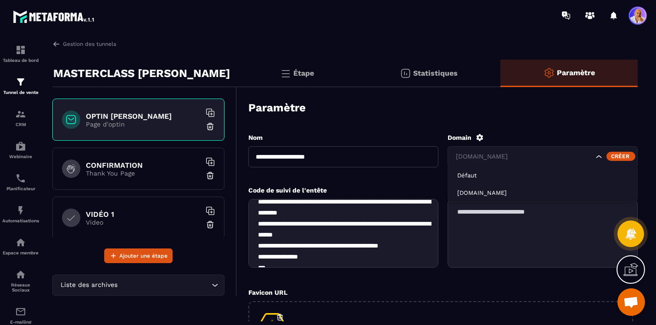
click at [600, 157] on icon "Search for option" at bounding box center [599, 156] width 6 height 3
click at [481, 139] on icon at bounding box center [479, 137] width 7 height 7
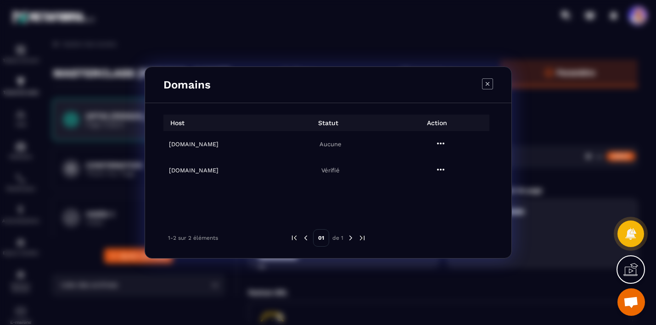
click at [331, 147] on p "Aucune" at bounding box center [331, 144] width 104 height 7
click at [177, 144] on h6 "[DOMAIN_NAME]" at bounding box center [221, 144] width 104 height 7
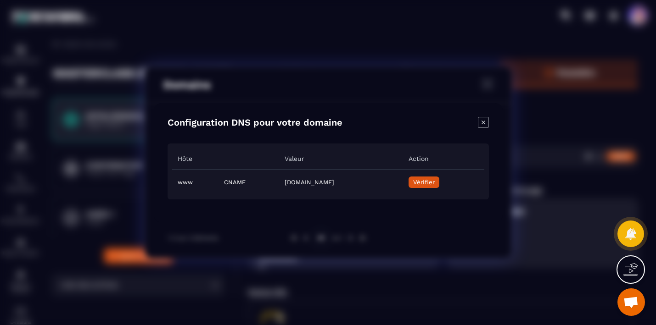
click at [434, 184] on span "Vérifier" at bounding box center [424, 182] width 22 height 7
click at [193, 182] on td "www" at bounding box center [195, 182] width 46 height 26
drag, startPoint x: 192, startPoint y: 183, endPoint x: 171, endPoint y: 183, distance: 21.1
click at [171, 183] on div "Hôte Valeur Action www CNAME [DOMAIN_NAME] Vérifier" at bounding box center [328, 172] width 321 height 56
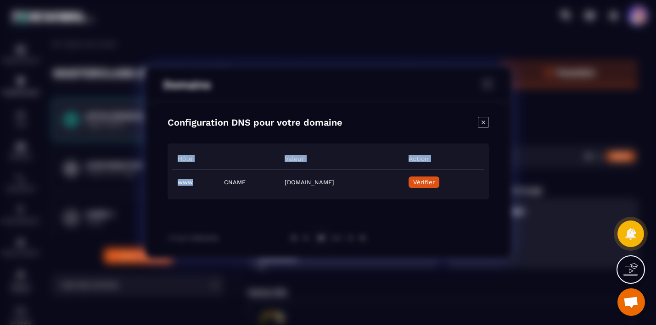
click at [180, 183] on td "www" at bounding box center [195, 182] width 46 height 26
drag, startPoint x: 177, startPoint y: 181, endPoint x: 190, endPoint y: 182, distance: 13.3
click at [190, 182] on td "www" at bounding box center [195, 182] width 46 height 26
click at [434, 184] on span "Vérifier" at bounding box center [424, 182] width 22 height 7
click at [434, 185] on span "Vérifier" at bounding box center [424, 182] width 22 height 7
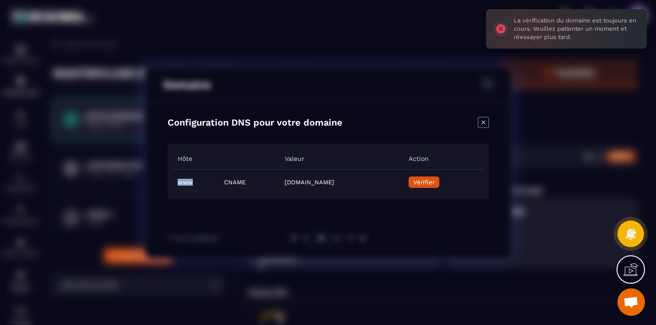
click at [413, 23] on div "Modal window" at bounding box center [328, 162] width 656 height 325
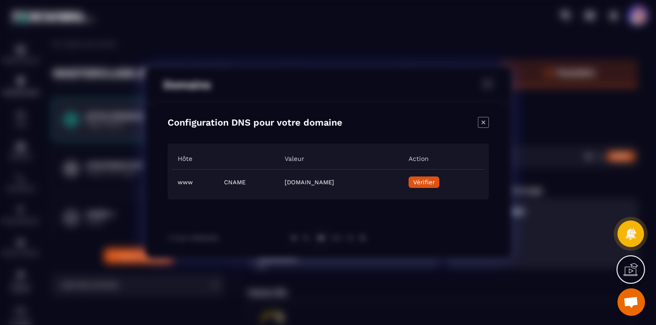
click at [483, 123] on icon "Close modal" at bounding box center [483, 122] width 11 height 11
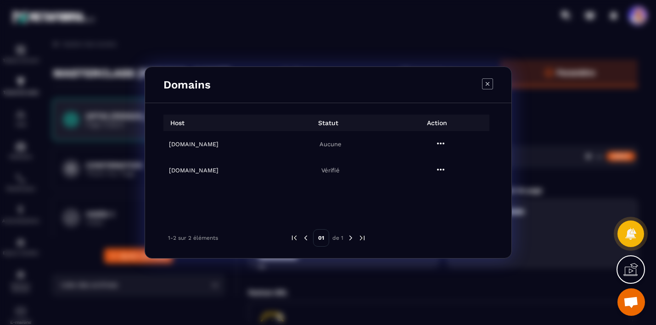
click at [492, 79] on icon "Modal window" at bounding box center [487, 83] width 11 height 11
